Goal: Communication & Community: Share content

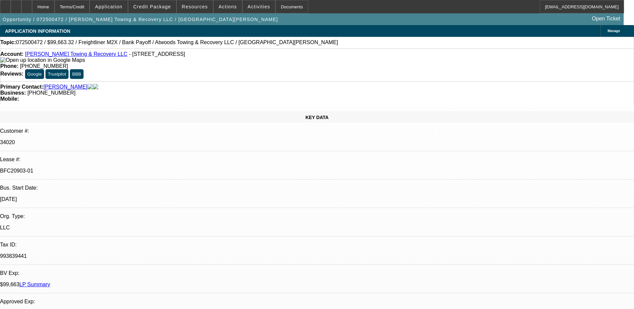
select select "0"
select select "2"
select select "0"
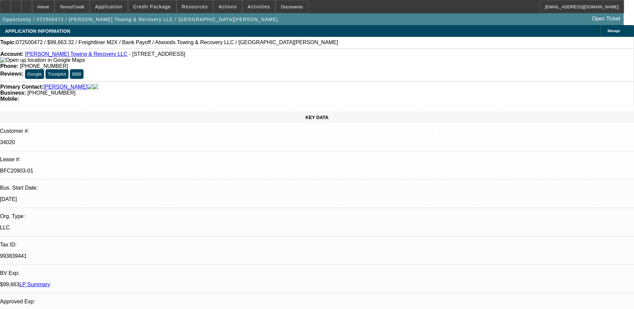
select select "0"
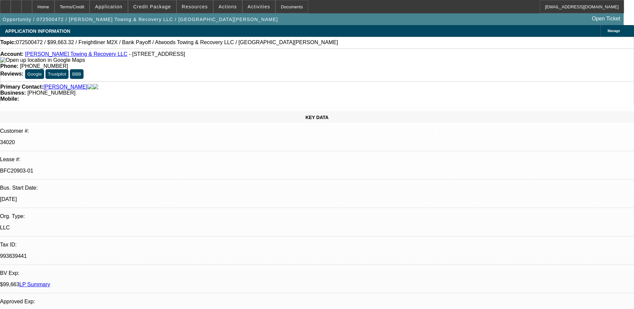
select select "2"
select select "0"
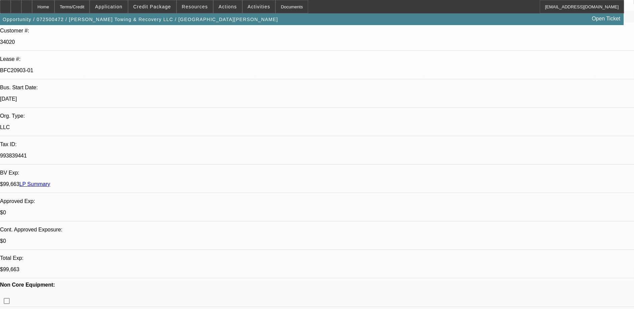
select select "1"
select select "2"
select select "6"
select select "1"
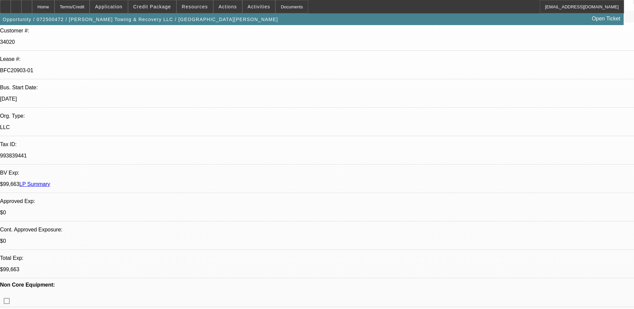
select select "6"
select select "1"
select select "6"
select select "1"
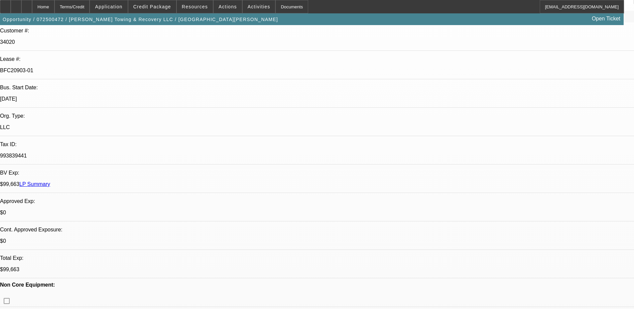
select select "2"
select select "6"
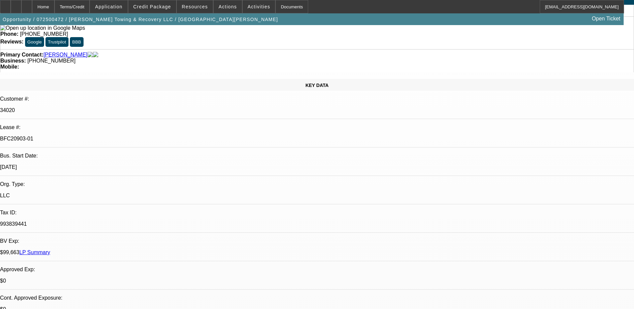
scroll to position [33, 0]
drag, startPoint x: 578, startPoint y: 272, endPoint x: 431, endPoint y: 220, distance: 156.3
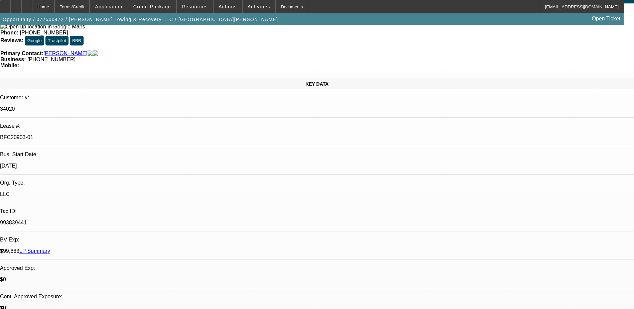
copy div "[PERSON_NAME] established [PERSON_NAME] Towing and Recovery in [DATE] as a sole…"
